Goal: Check status: Check status

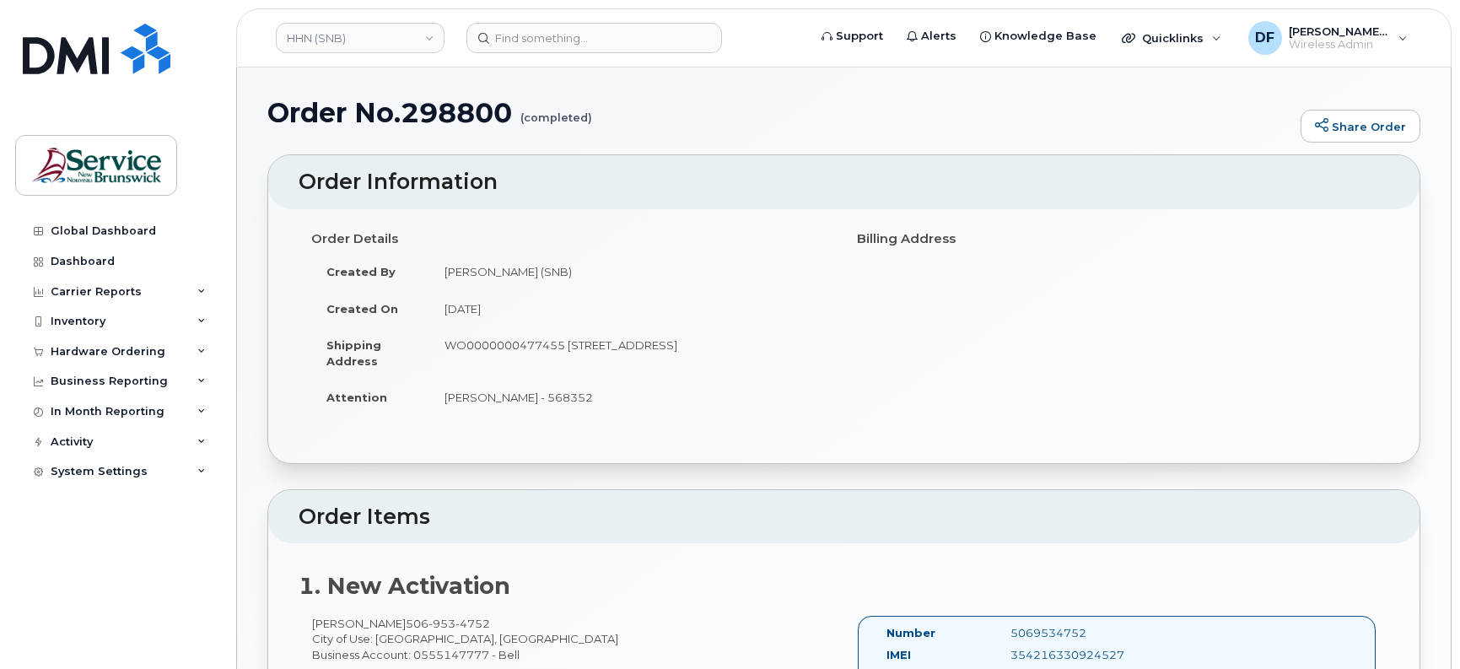
scroll to position [316, 0]
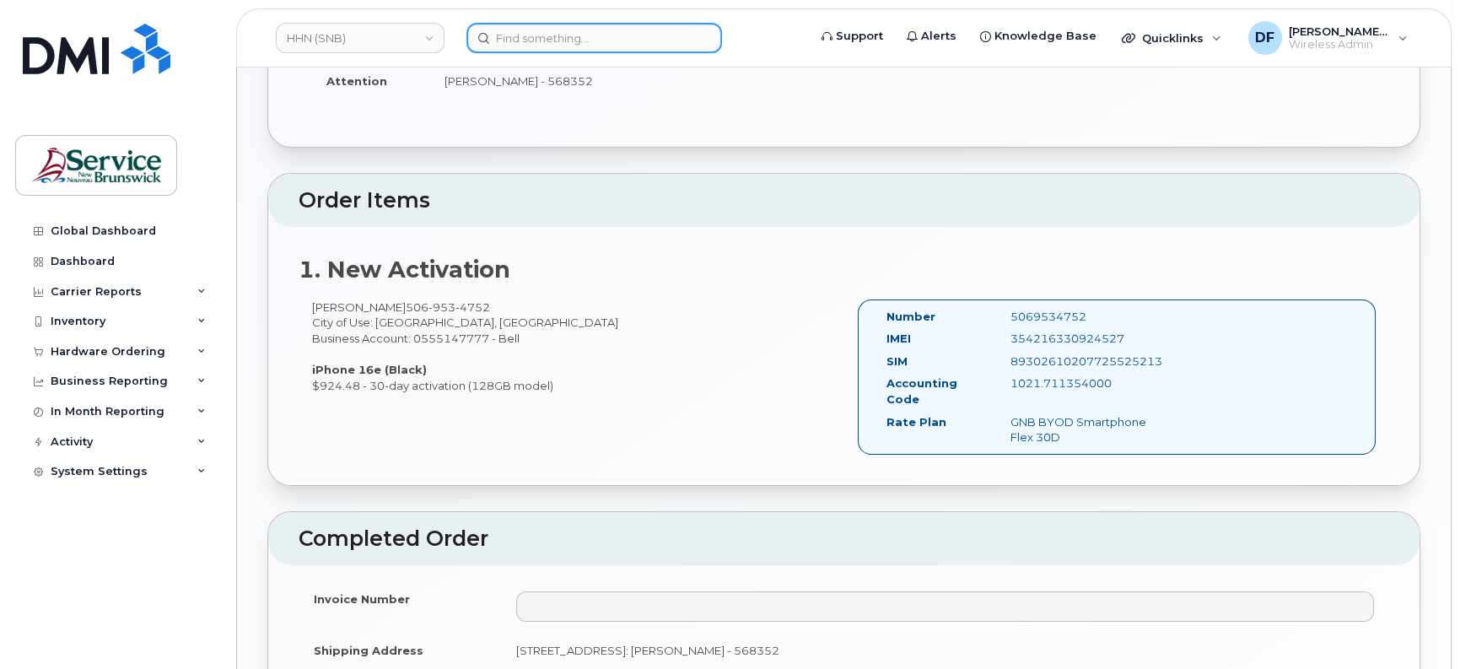
click at [546, 34] on input at bounding box center [594, 38] width 256 height 30
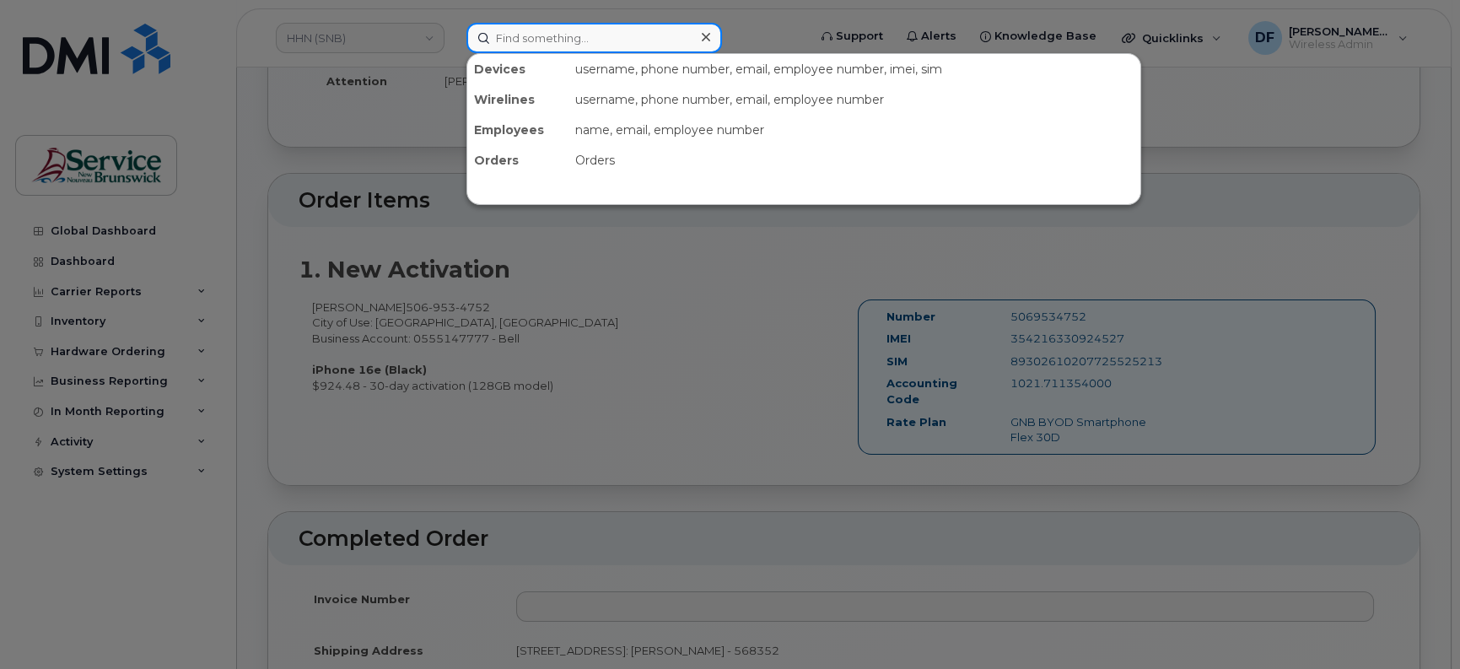
paste input "295265"
type input "295265"
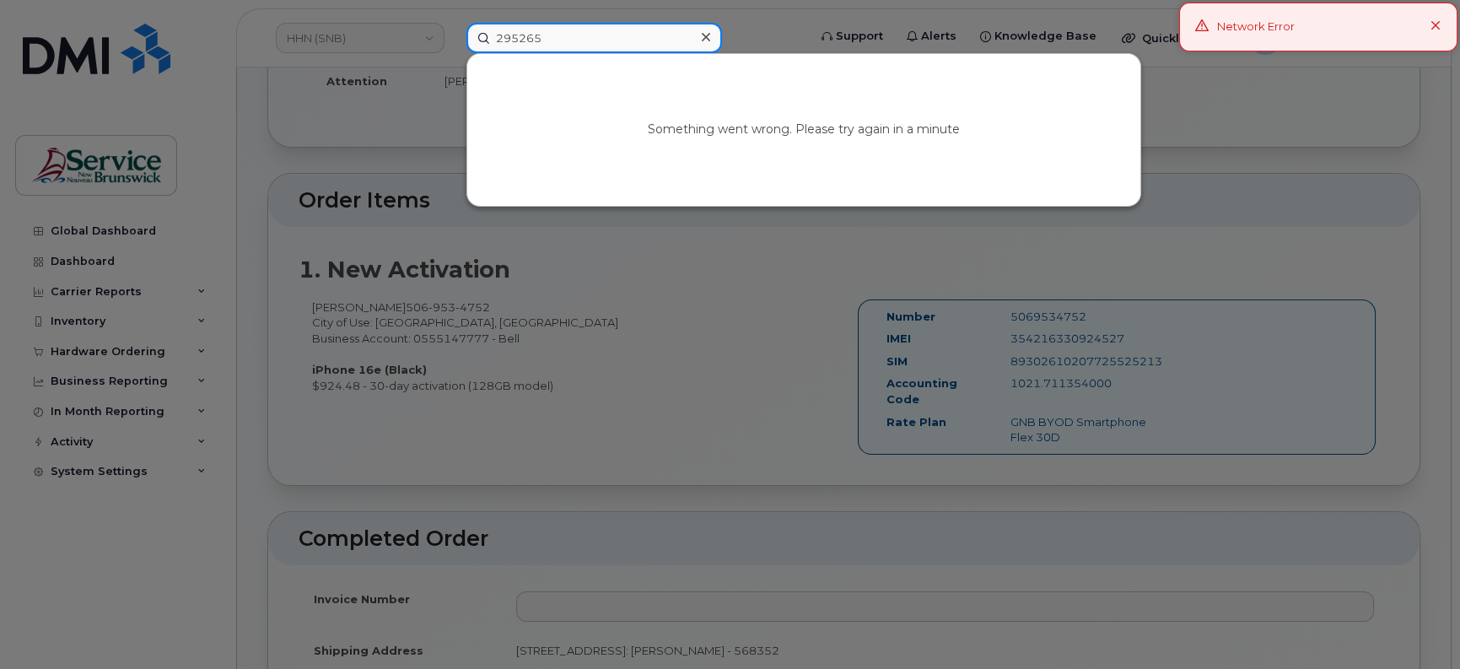
click at [482, 37] on input "295265" at bounding box center [594, 38] width 256 height 30
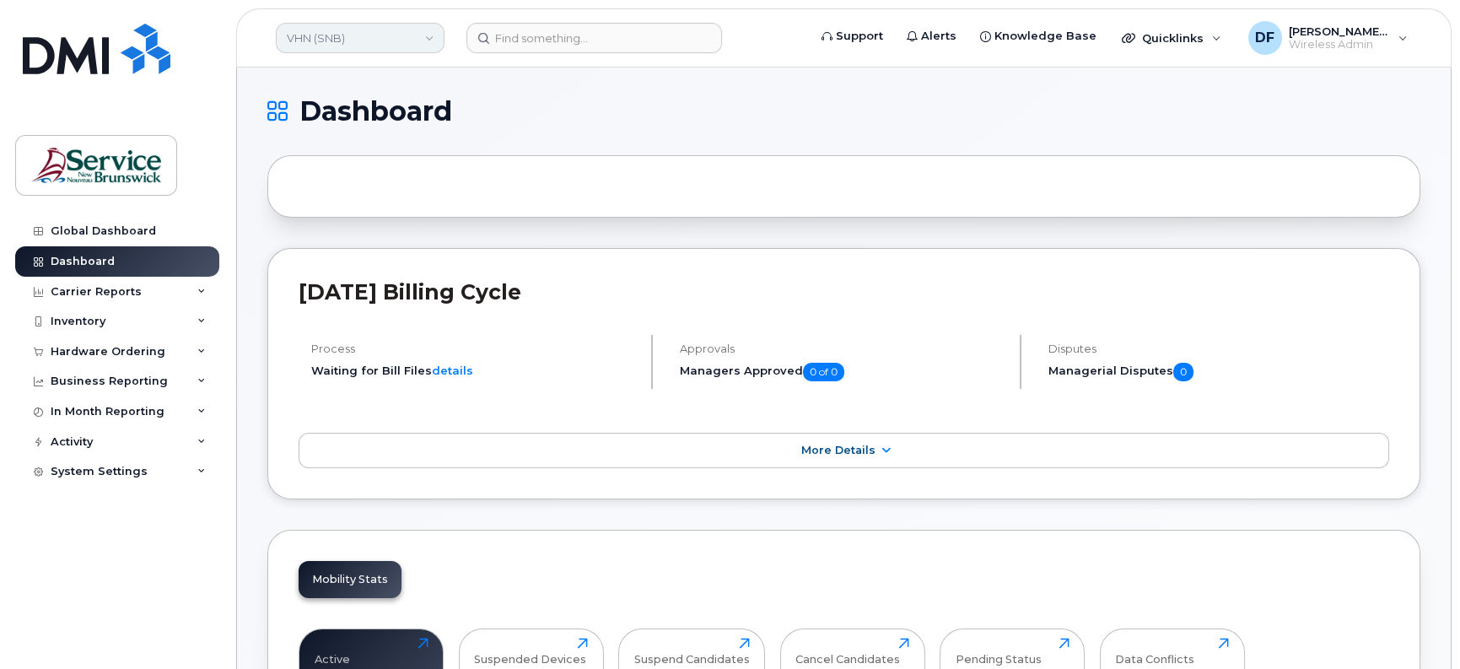
click at [393, 42] on link "VHN (SNB)" at bounding box center [360, 38] width 169 height 30
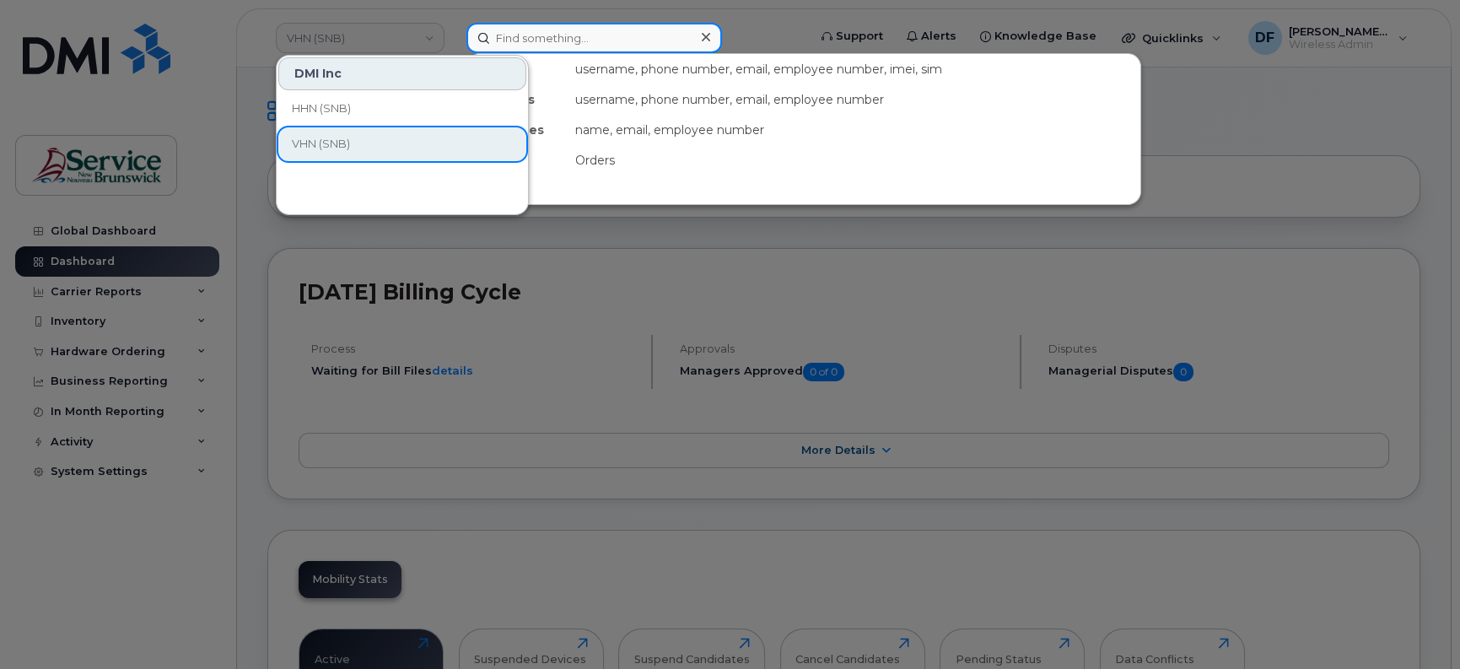
click at [562, 46] on input at bounding box center [594, 38] width 256 height 30
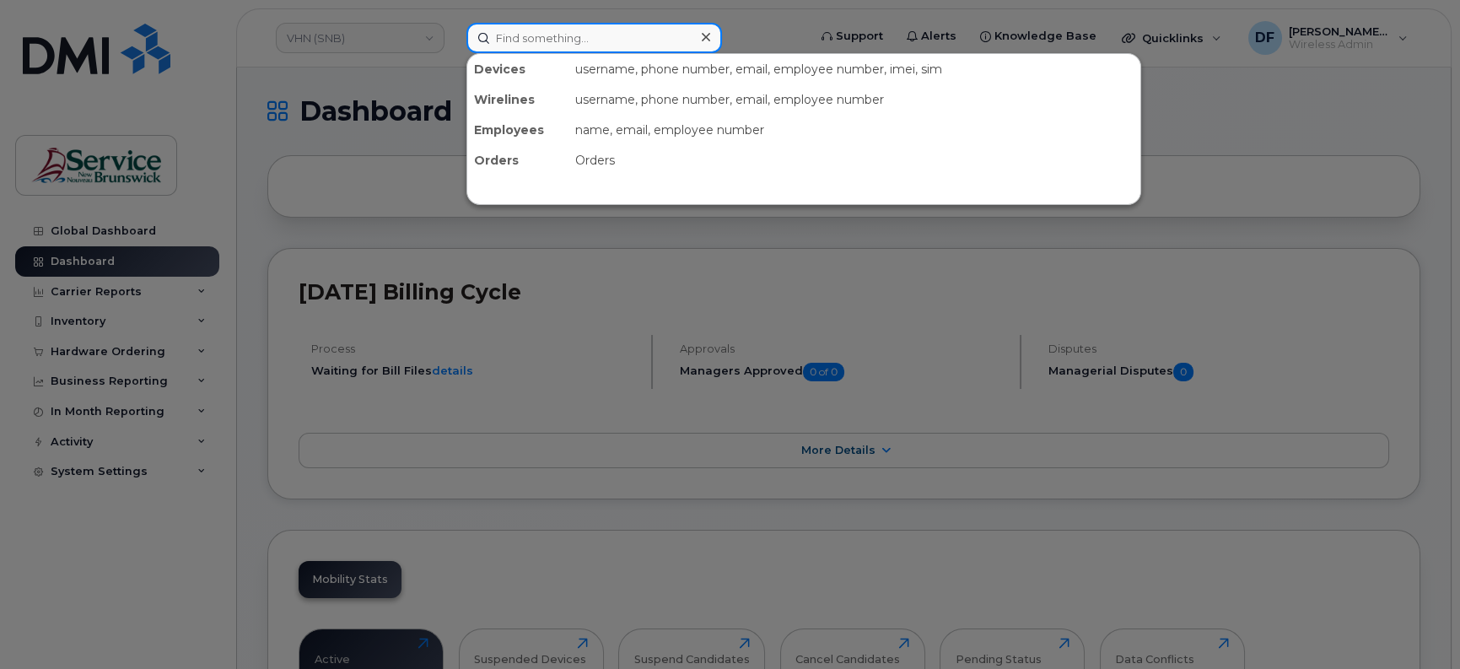
paste input "295265"
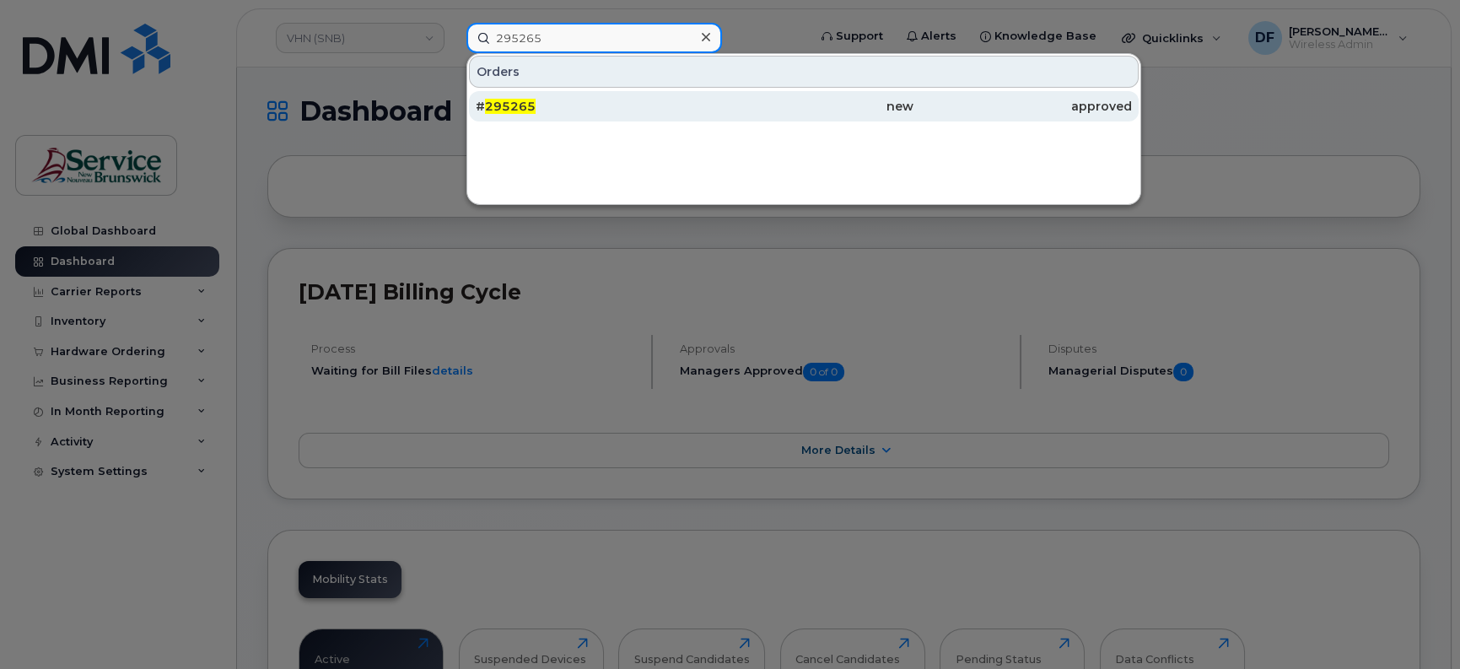
type input "295265"
click at [525, 110] on span "295265" at bounding box center [510, 106] width 51 height 15
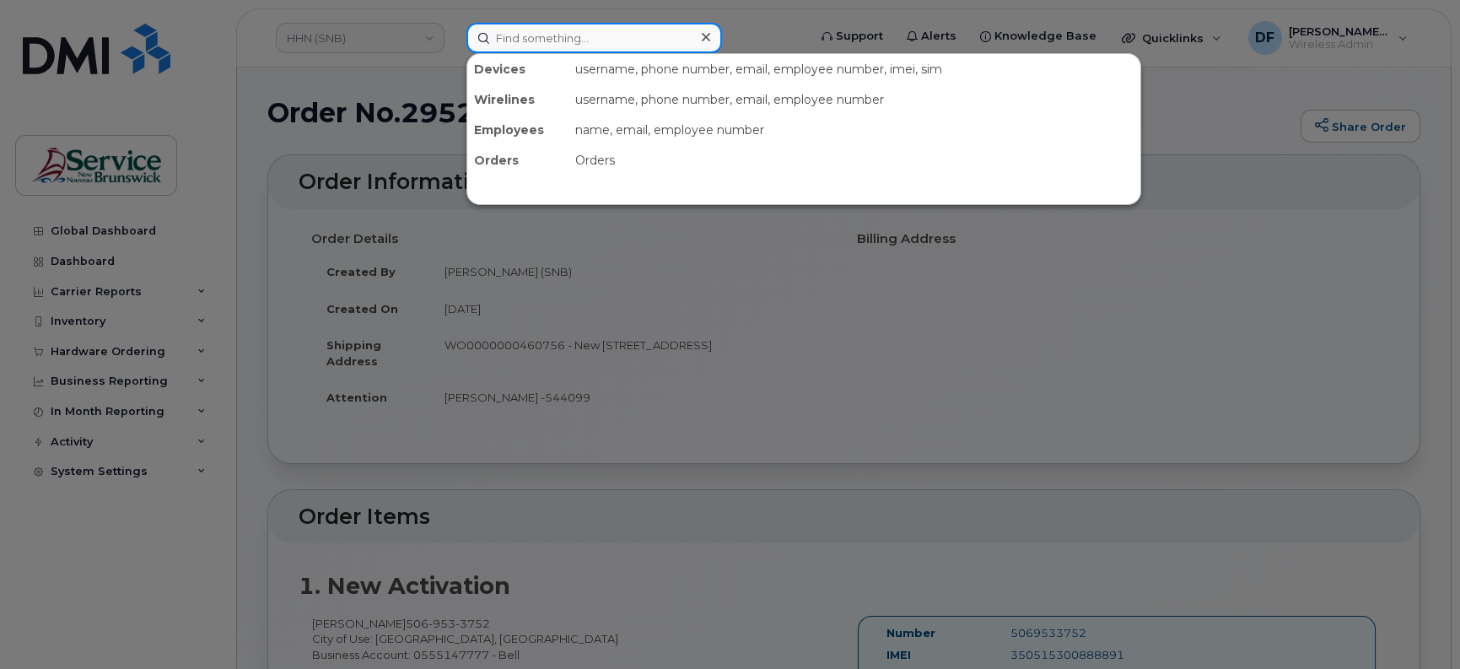
click at [559, 35] on input at bounding box center [594, 38] width 256 height 30
paste input "22669"
type input "22669"
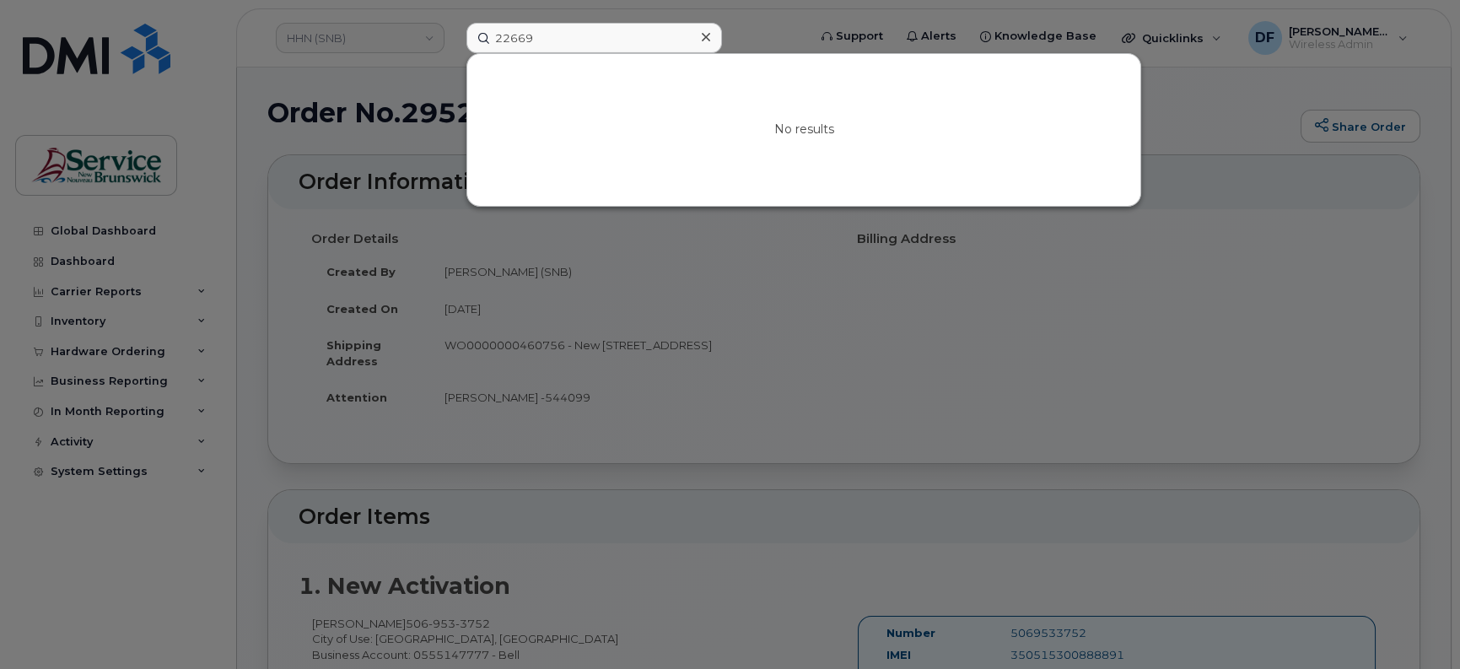
click at [352, 43] on div at bounding box center [730, 334] width 1460 height 669
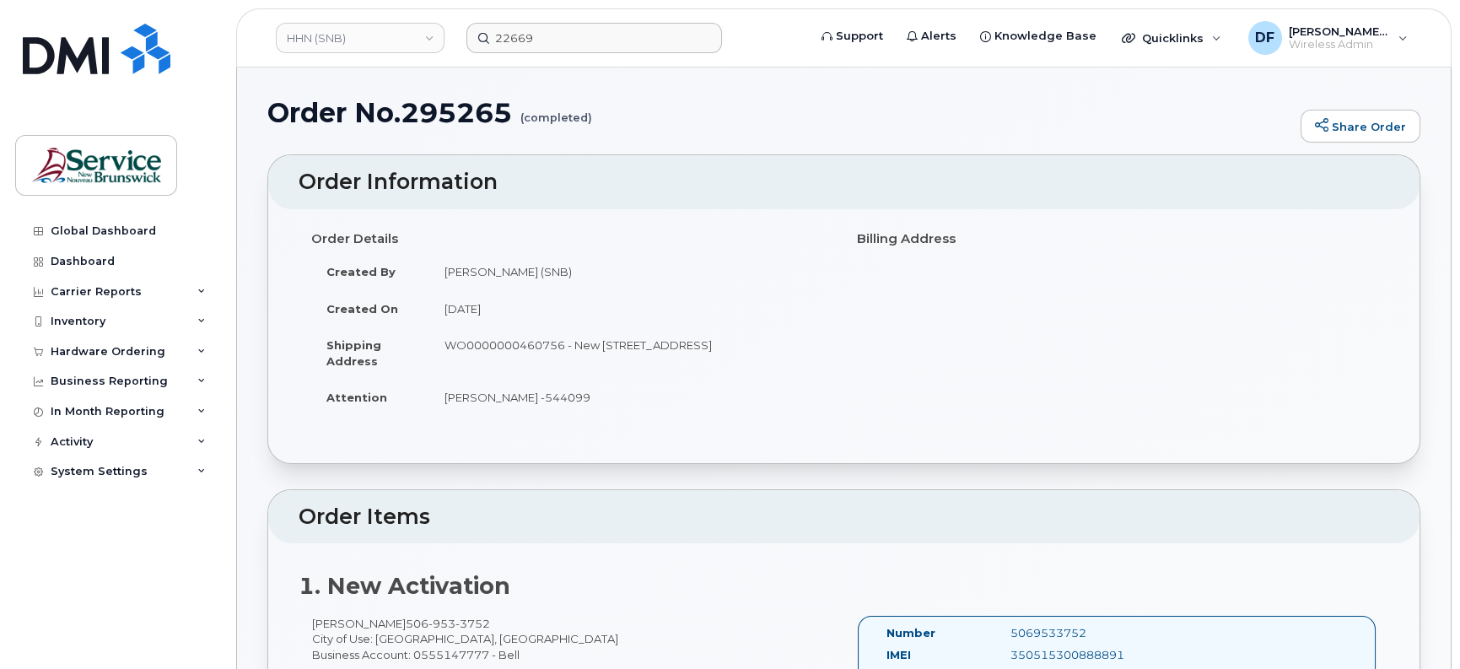
click at [352, 43] on link "HHN (SNB)" at bounding box center [360, 38] width 169 height 30
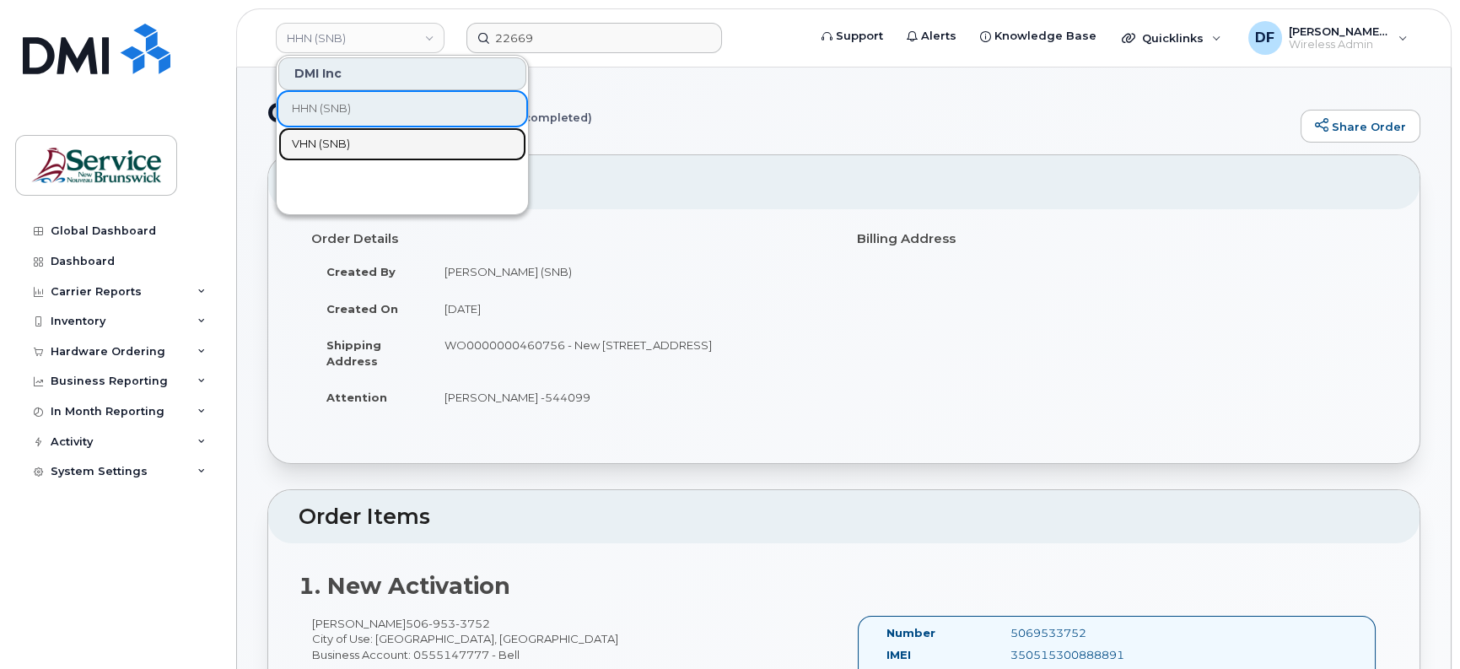
drag, startPoint x: 330, startPoint y: 137, endPoint x: 509, endPoint y: 48, distance: 200.6
click at [329, 138] on span "VHN (SNB)" at bounding box center [321, 144] width 58 height 17
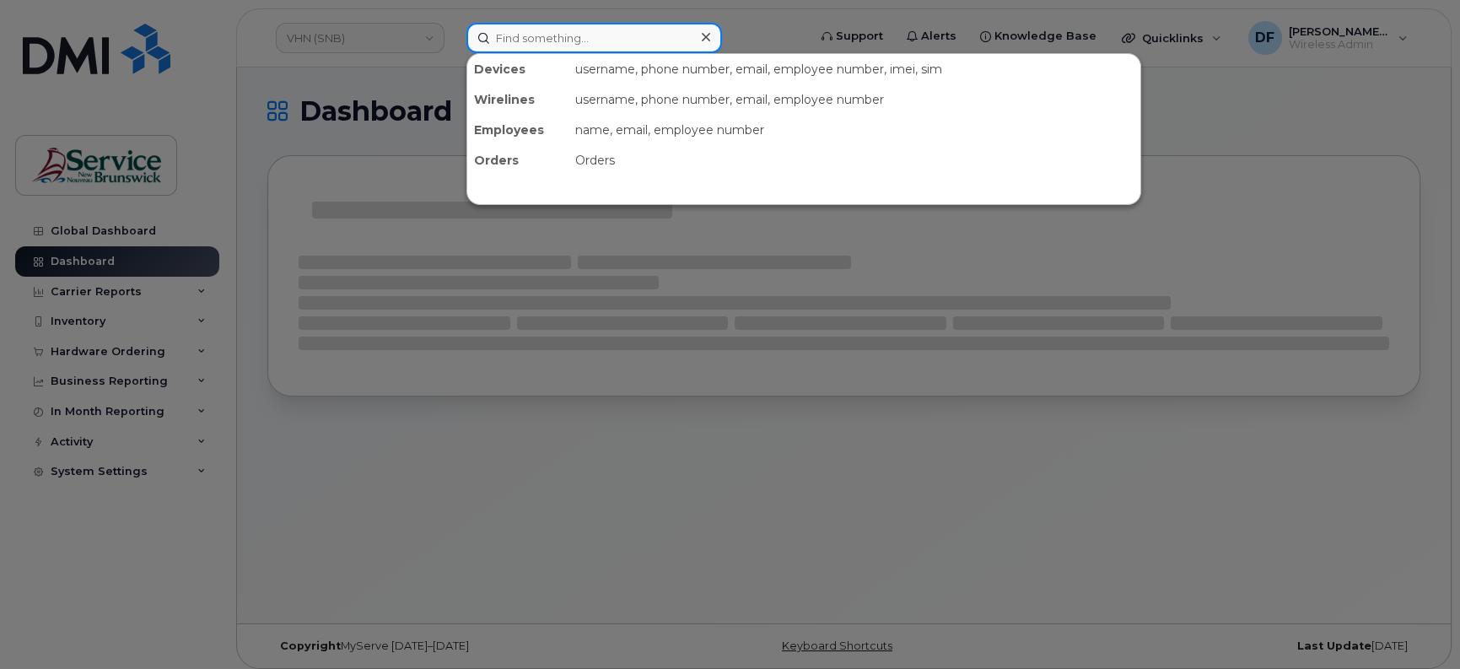
click at [502, 32] on input at bounding box center [594, 38] width 256 height 30
paste input "22669"
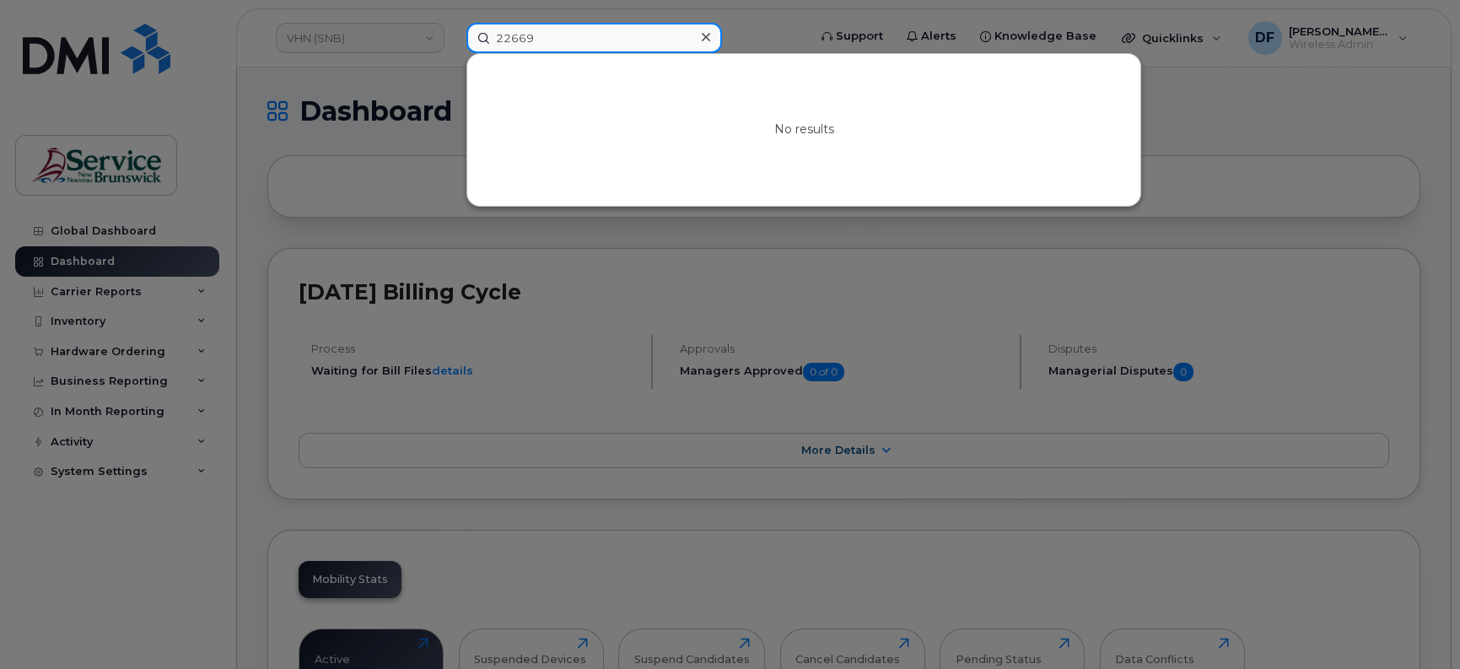
type input "22669"
